Goal: Transaction & Acquisition: Purchase product/service

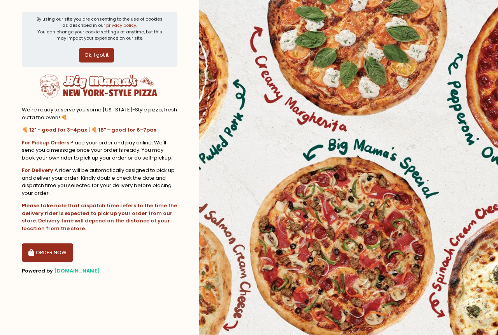
click at [32, 254] on icon "button" at bounding box center [32, 253] width 8 height 7
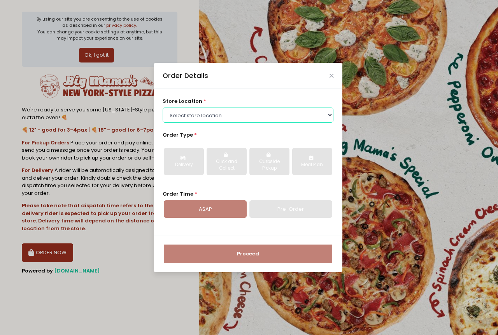
click at [209, 114] on select "Select store location Big Mama's Pizza - Marikina Big Mama's Pizza - Katipunan …" at bounding box center [247, 115] width 171 height 15
select select "66e10073bad8f9de44176391"
click at [162, 108] on select "Select store location Big Mama's Pizza - Marikina Big Mama's Pizza - Katipunan …" at bounding box center [247, 115] width 171 height 15
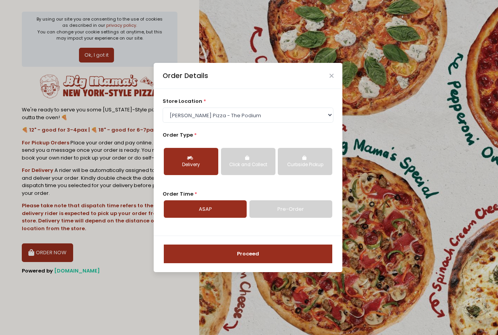
click at [243, 251] on button "Proceed" at bounding box center [248, 254] width 168 height 19
